Goal: Subscribe to service/newsletter

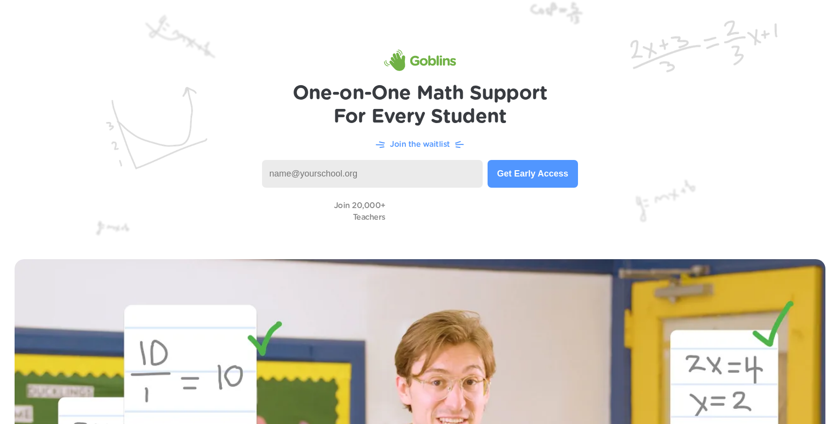
click at [373, 172] on input at bounding box center [372, 174] width 221 height 28
type input "[EMAIL_ADDRESS][DOMAIN_NAME]"
click at [524, 176] on button "Get Early Access" at bounding box center [533, 174] width 90 height 28
